Goal: Task Accomplishment & Management: Manage account settings

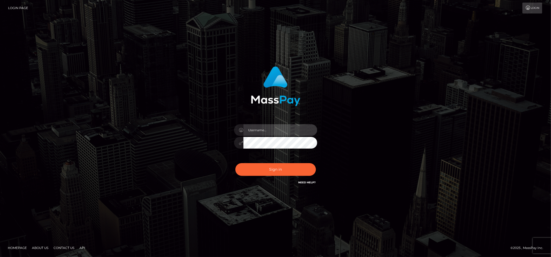
type input "brentg"
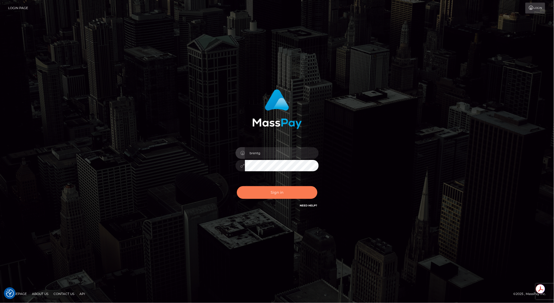
click at [256, 194] on button "Sign in" at bounding box center [277, 192] width 81 height 13
click at [256, 194] on div "Sign in Need Help?" at bounding box center [277, 194] width 91 height 23
click at [289, 153] on input "brent@masspay.io" at bounding box center [282, 153] width 74 height 12
type input "brentg"
click at [263, 189] on button "Sign in" at bounding box center [277, 192] width 81 height 13
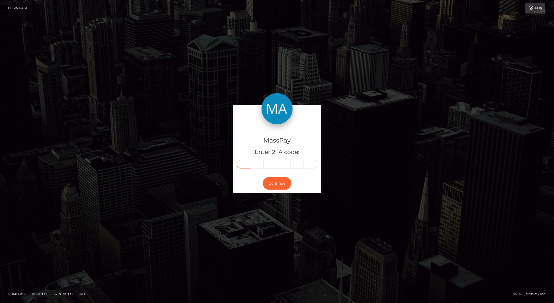
paste input "7"
type input "7"
type input "8"
type input "5"
type input "9"
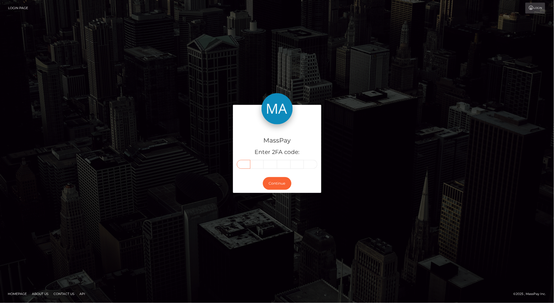
type input "8"
type input "5"
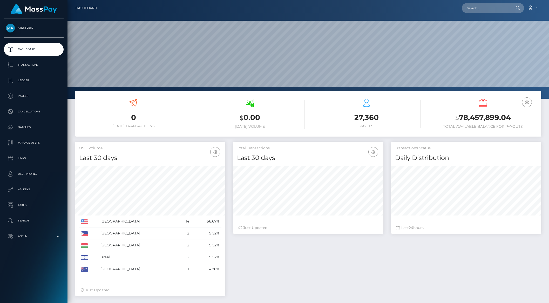
scroll to position [92, 150]
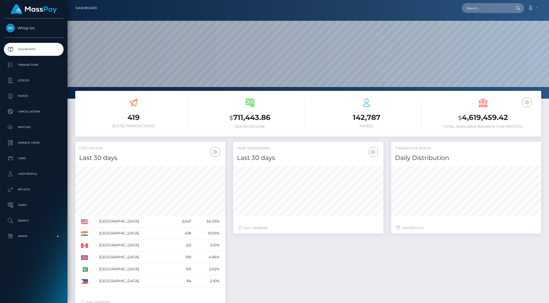
scroll to position [92, 150]
click at [25, 66] on p "Transactions" at bounding box center [34, 65] width 56 height 8
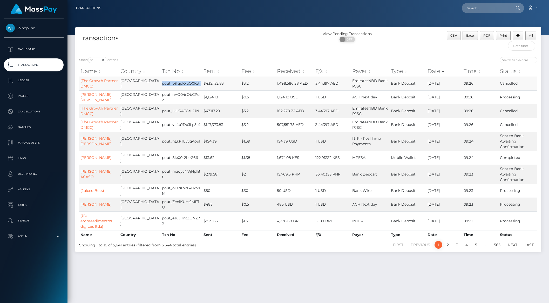
drag, startPoint x: 164, startPoint y: 86, endPoint x: 158, endPoint y: 82, distance: 7.3
click at [161, 82] on td "pout_t4fqpKxuQ0K3T" at bounding box center [182, 84] width 42 height 14
copy td "pout_t4fqpKxuQ0K3T"
drag, startPoint x: 158, startPoint y: 111, endPoint x: 197, endPoint y: 113, distance: 39.0
click at [197, 113] on td "pout_IkIkR4FGrL2JN" at bounding box center [182, 111] width 42 height 14
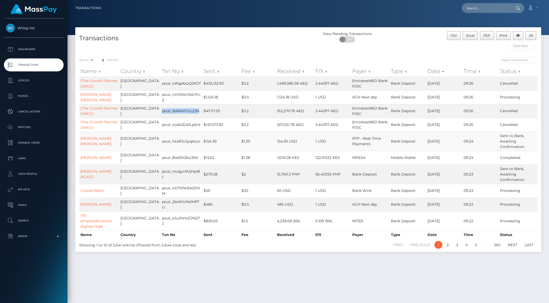
copy td "pout_IkIkR4FGrL2JN"
drag, startPoint x: 157, startPoint y: 125, endPoint x: 197, endPoint y: 127, distance: 40.8
click at [197, 127] on tr "(The Growth Partner DMCC) United Arab Emirates pout_vL4bJDdJLp5t4 $147,373.83 $…" at bounding box center [308, 125] width 458 height 14
copy tr "pout_vL4bJDdJLp5t4"
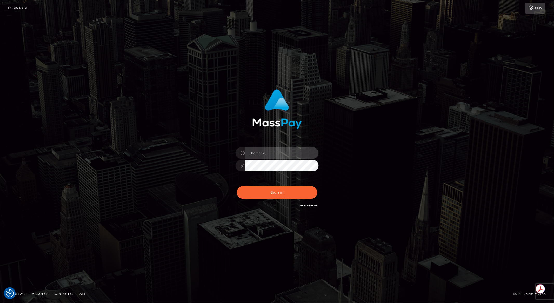
type input "brentg"
click at [278, 196] on button "Sign in" at bounding box center [277, 192] width 81 height 13
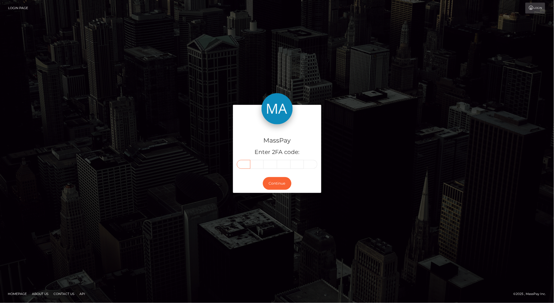
paste input "6"
type input "6"
type input "5"
type input "7"
type input "0"
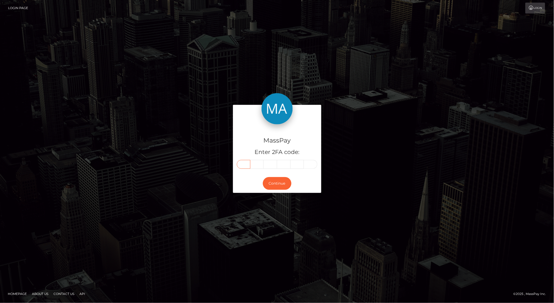
type input "3"
type input "4"
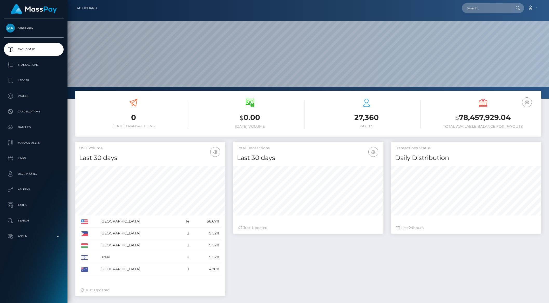
scroll to position [92, 150]
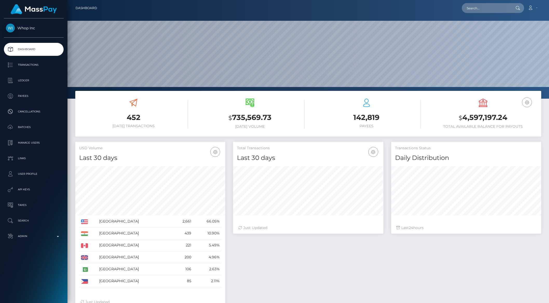
scroll to position [92, 150]
click at [32, 69] on p "Transactions" at bounding box center [34, 65] width 56 height 8
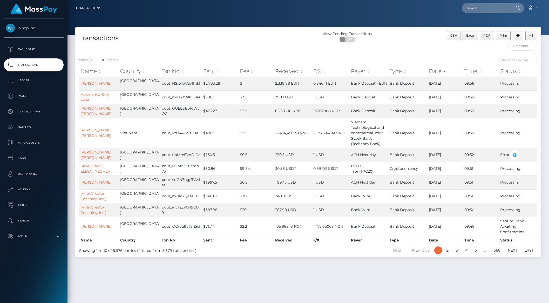
click at [202, 71] on th "Sent" at bounding box center [220, 71] width 37 height 10
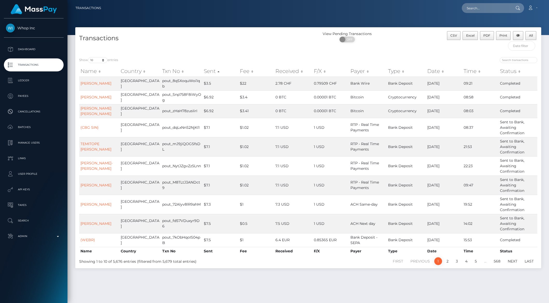
click at [203, 72] on th "Sent" at bounding box center [221, 71] width 36 height 10
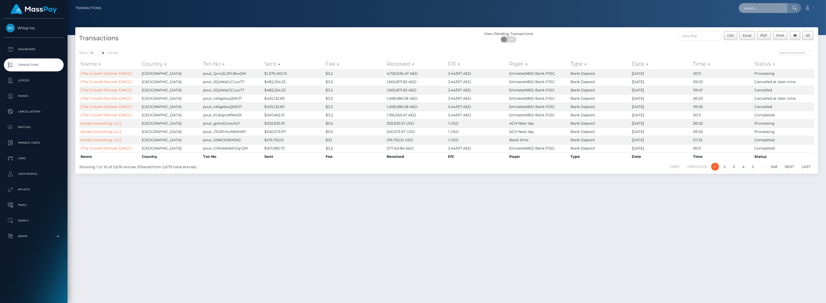
click at [549, 10] on input "text" at bounding box center [763, 8] width 49 height 10
paste input "pout_vL4bJDdJLp5t4"
type input "pout_vL4bJDdJLp5t4"
click at [549, 23] on link "The Growth Partner DMCC (Whop Inc - )" at bounding box center [777, 27] width 76 height 10
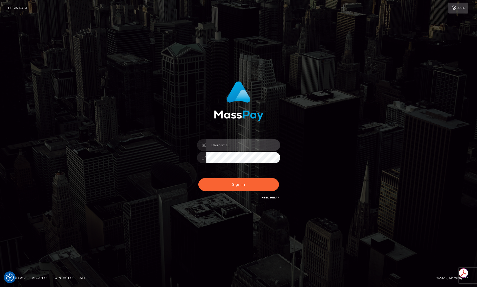
type input "brentg"
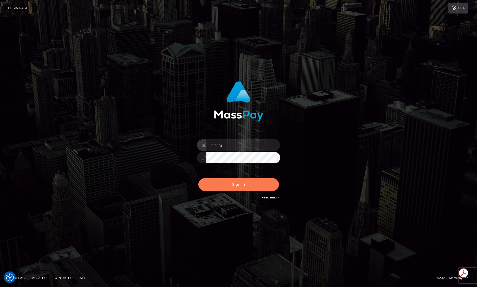
click at [231, 181] on button "Sign in" at bounding box center [238, 184] width 81 height 13
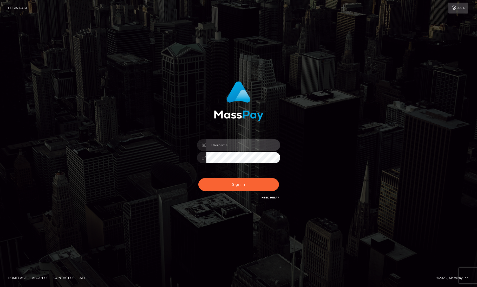
type input "brentg"
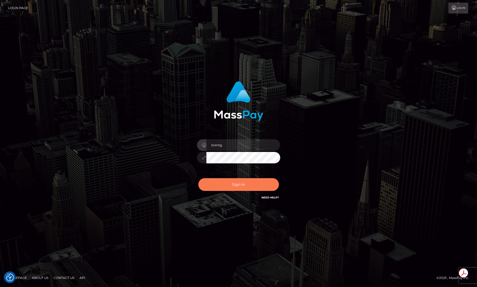
click at [239, 188] on button "Sign in" at bounding box center [238, 184] width 81 height 13
click at [239, 188] on div "Sign in Need Help?" at bounding box center [238, 186] width 91 height 23
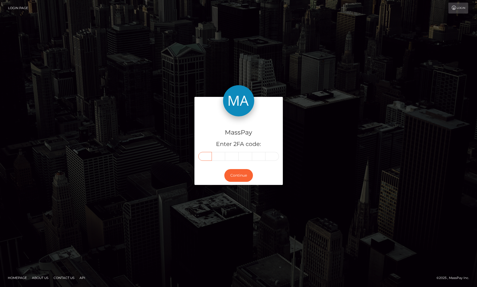
paste input "0"
type input "0"
type input "8"
type input "2"
type input "1"
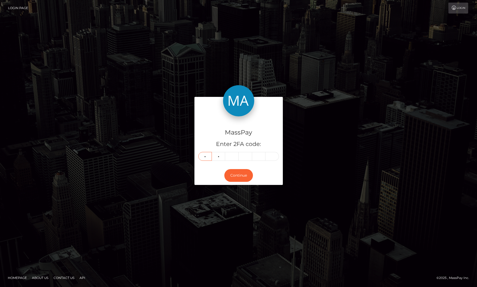
type input "0"
type input "5"
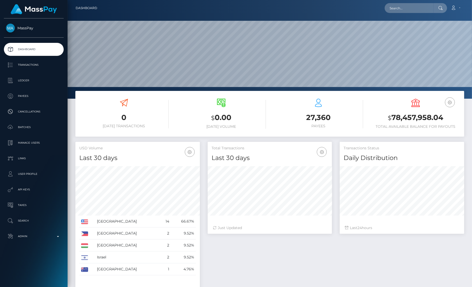
scroll to position [92, 124]
click at [403, 12] on input "text" at bounding box center [408, 8] width 49 height 10
paste input "8b5e2b4b-792e-11f0-9703-0266f44cc279"
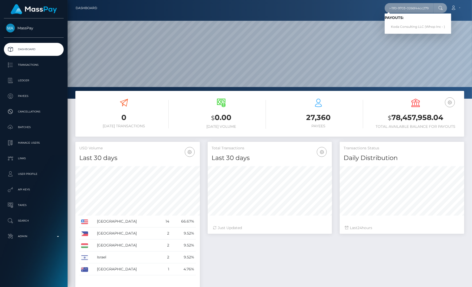
type input "8b5e2b4b-792e-11f0-9703-0266f44cc279"
click at [402, 24] on link "Koda Consulting LLC (Whop Inc - )" at bounding box center [417, 27] width 66 height 10
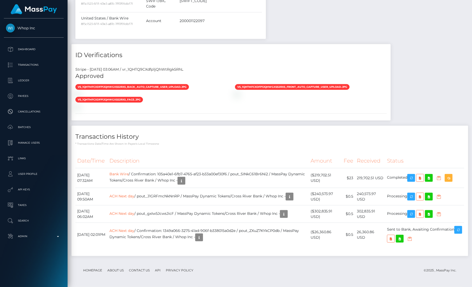
scroll to position [519, 0]
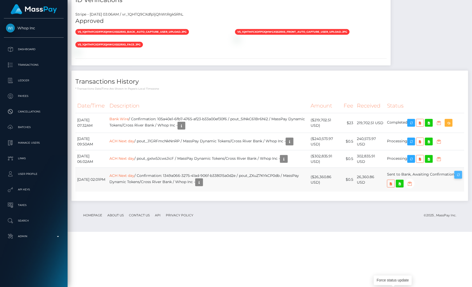
click at [455, 178] on icon "button" at bounding box center [458, 175] width 6 height 6
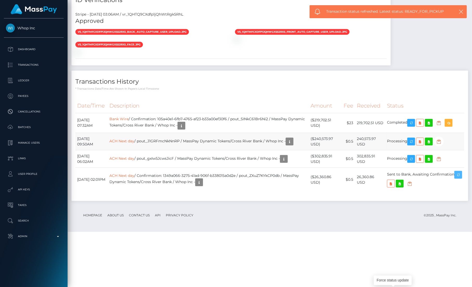
scroll to position [564, 0]
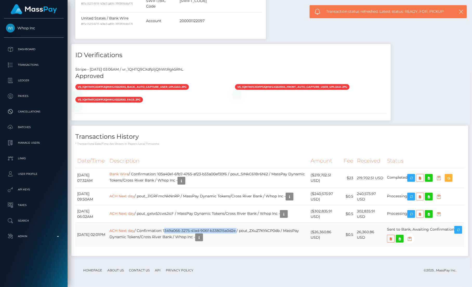
drag, startPoint x: 173, startPoint y: 230, endPoint x: 245, endPoint y: 234, distance: 72.0
click at [245, 234] on td "ACH Next day / Confirmation: 1349a066-3275-41ad-906f-b338015a0d2e / pout_ZXuZ7K…" at bounding box center [208, 235] width 201 height 24
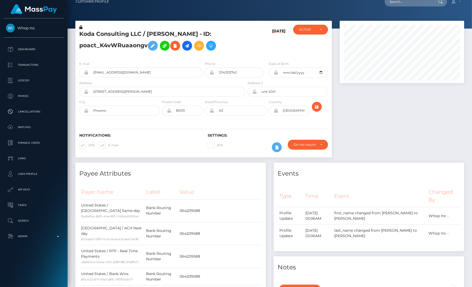
scroll to position [0, 0]
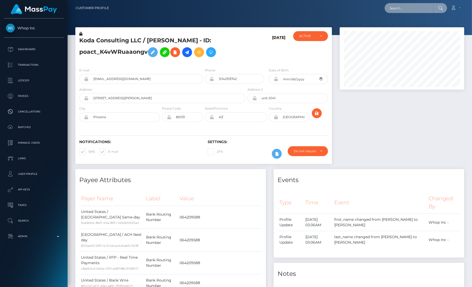
click at [399, 8] on input "text" at bounding box center [408, 8] width 49 height 10
paste input "[PERSON_NAME][EMAIL_ADDRESS][DOMAIN_NAME]"
click at [404, 11] on input "grembowski@englewood.oh.us" at bounding box center [408, 8] width 49 height 10
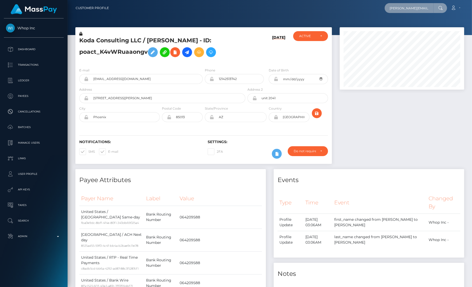
paste input "688ba09a3de0f"
type input "688ba09a3de0f"
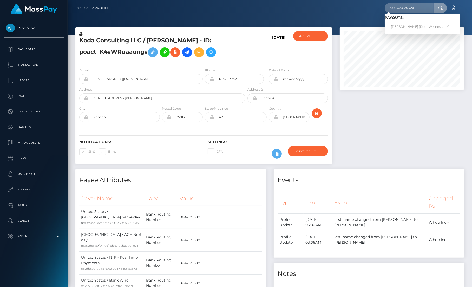
click at [411, 26] on link "Georg Wiedenmann (Root Wellness, LLC - )" at bounding box center [421, 27] width 75 height 10
click at [411, 26] on div at bounding box center [270, 17] width 404 height 35
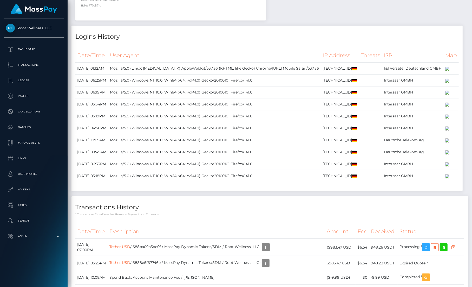
scroll to position [729, 0]
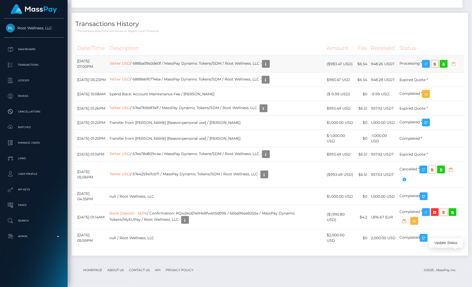
click at [456, 67] on icon "button" at bounding box center [453, 64] width 6 height 6
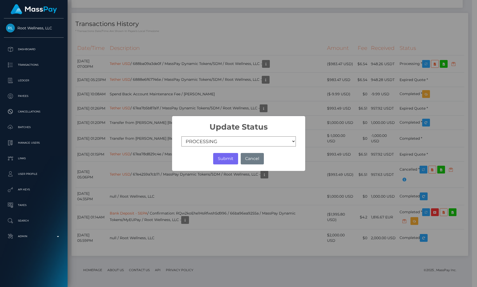
click at [235, 142] on select "COMPLETED CANCELLED READY_FOR_PICKUP PROCESSING" at bounding box center [238, 141] width 114 height 10
select select "CANCELLED"
click at [181, 136] on select "COMPLETED CANCELLED READY_FOR_PICKUP PROCESSING" at bounding box center [238, 141] width 114 height 10
click at [224, 156] on button "Submit" at bounding box center [225, 158] width 25 height 11
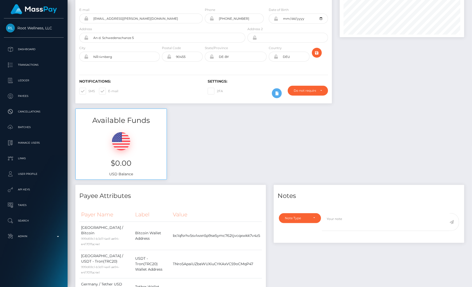
scroll to position [0, 0]
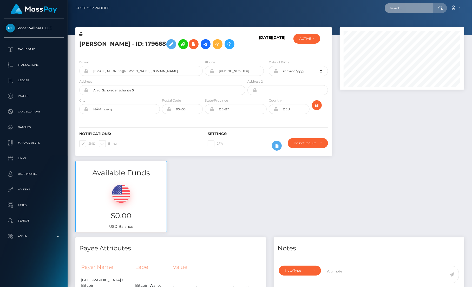
click at [403, 11] on input "text" at bounding box center [408, 8] width 49 height 10
paste input "[EMAIL_ADDRESS][DOMAIN_NAME]"
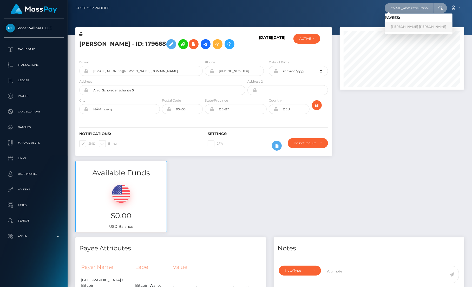
type input "[EMAIL_ADDRESS][DOMAIN_NAME]"
click at [404, 24] on link "[PERSON_NAME] [PERSON_NAME]" at bounding box center [418, 27] width 68 height 10
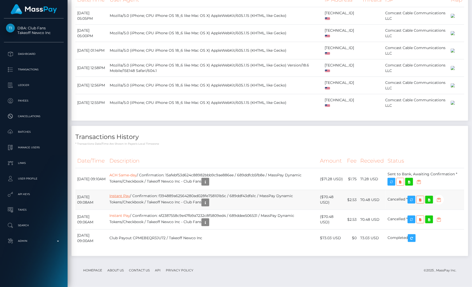
scroll to position [534, 0]
